Goal: Task Accomplishment & Management: Manage account settings

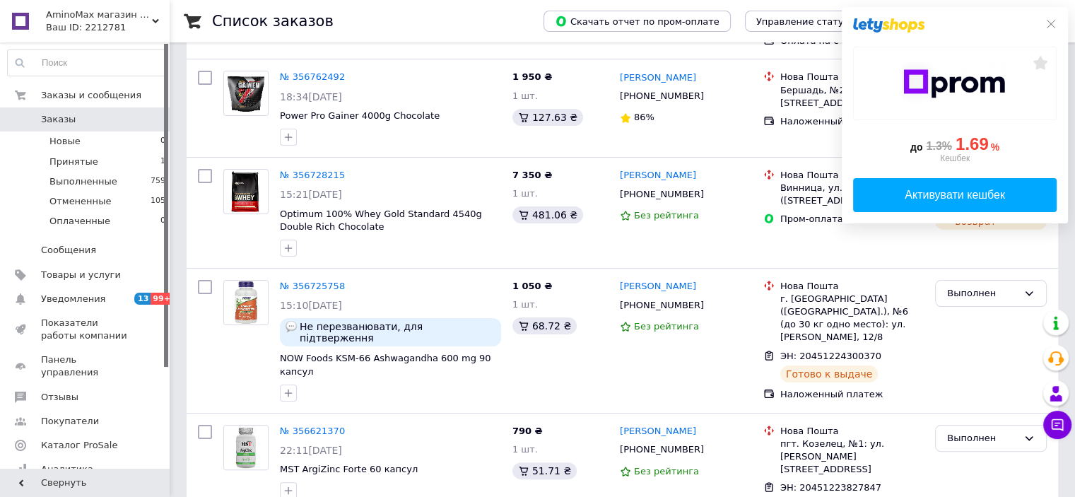
scroll to position [283, 0]
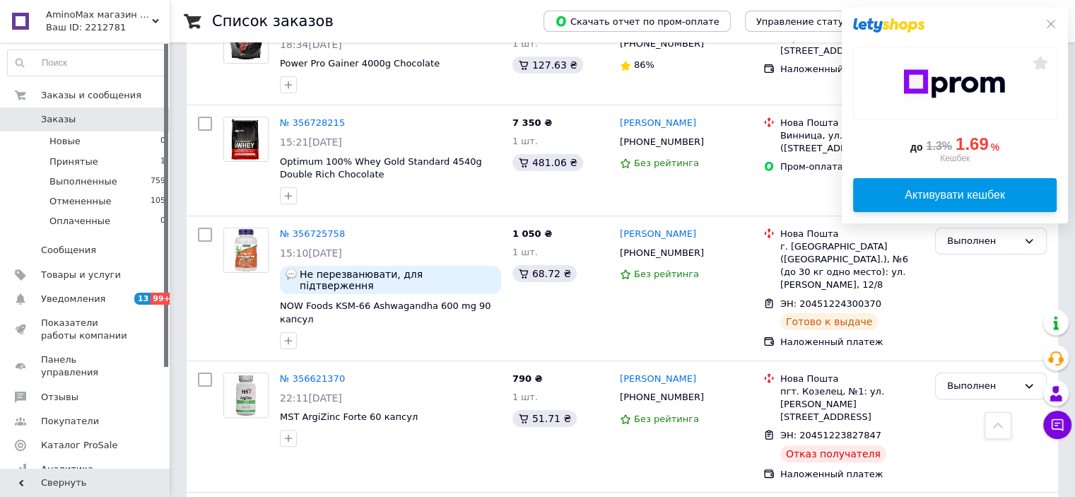
click at [941, 191] on div "Активувати кешбек" at bounding box center [954, 195] width 181 height 17
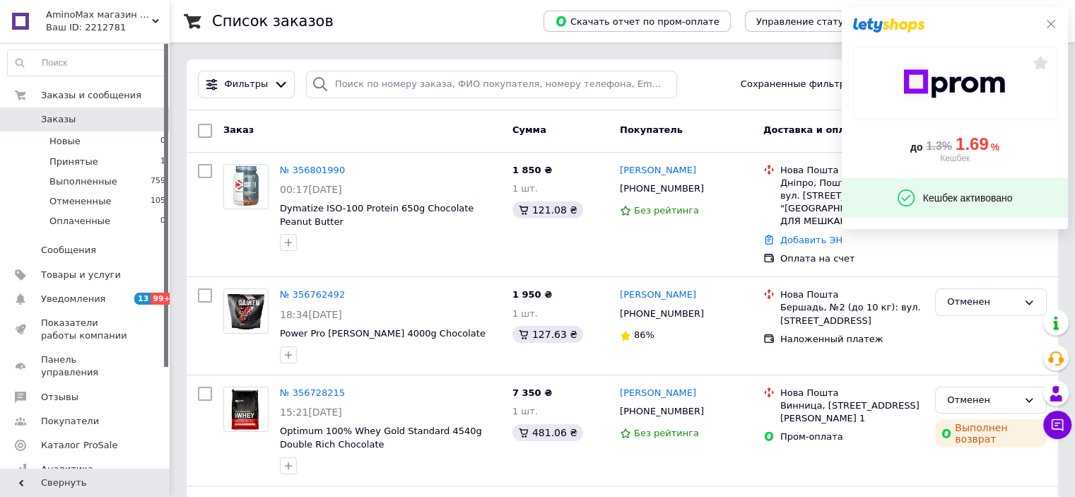
click at [1049, 21] on icon at bounding box center [1050, 23] width 11 height 11
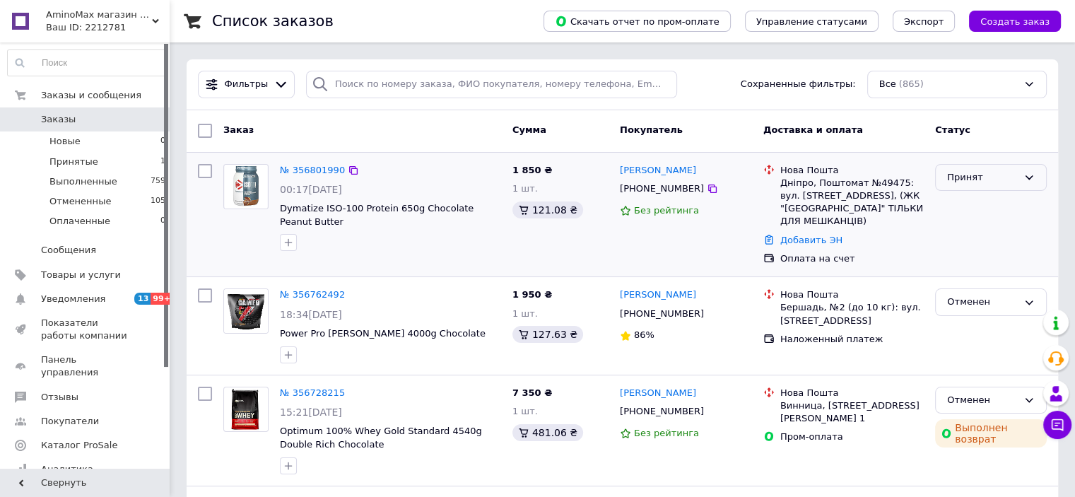
click at [968, 183] on div "Принят" at bounding box center [982, 177] width 71 height 15
click at [959, 259] on li "Оплаченный" at bounding box center [991, 258] width 110 height 26
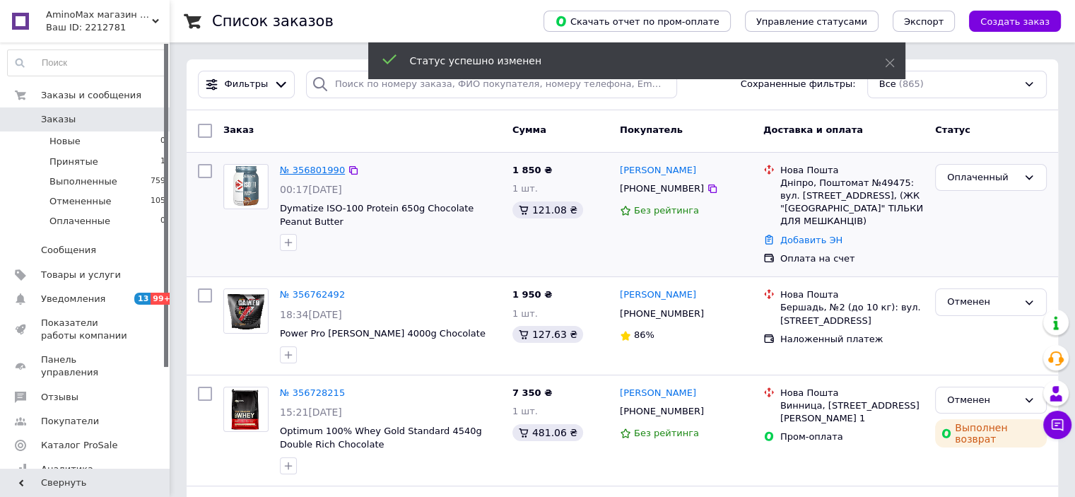
click at [308, 170] on link "№ 356801990" at bounding box center [312, 170] width 65 height 11
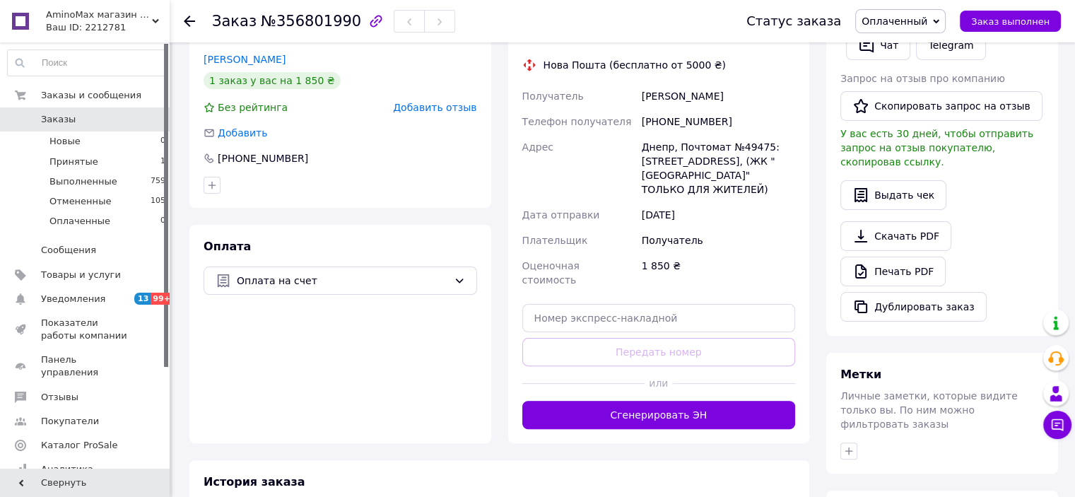
scroll to position [385, 0]
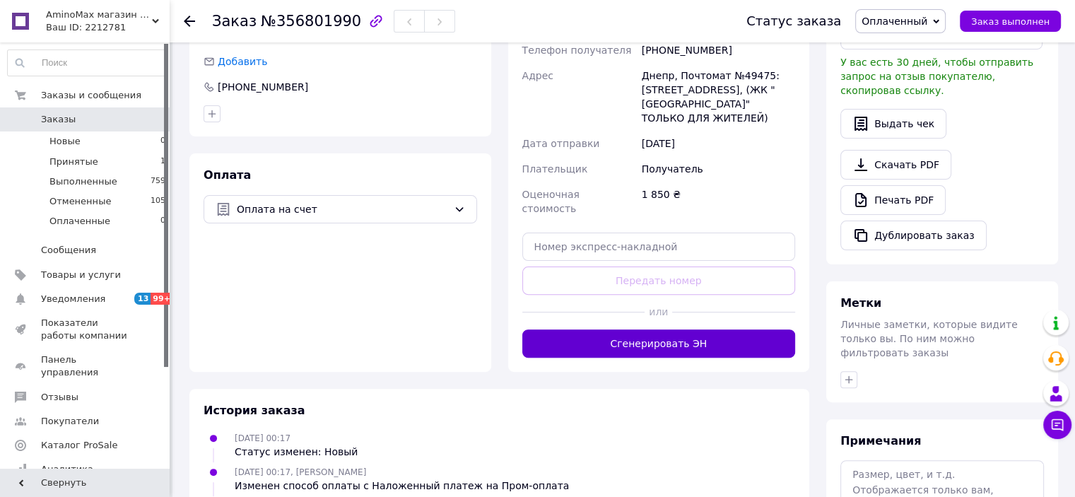
click at [628, 329] on button "Сгенерировать ЭН" at bounding box center [658, 343] width 273 height 28
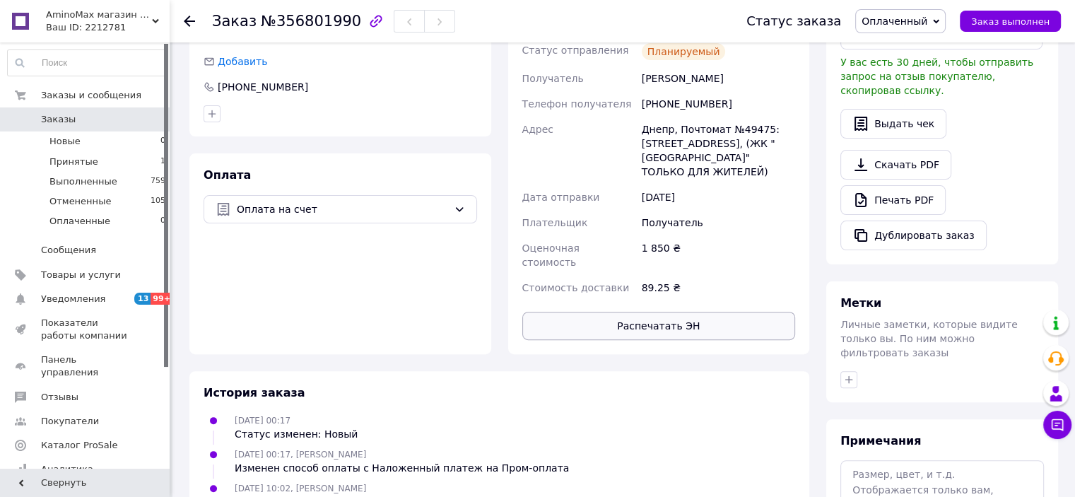
click at [615, 312] on button "Распечатать ЭН" at bounding box center [658, 326] width 273 height 28
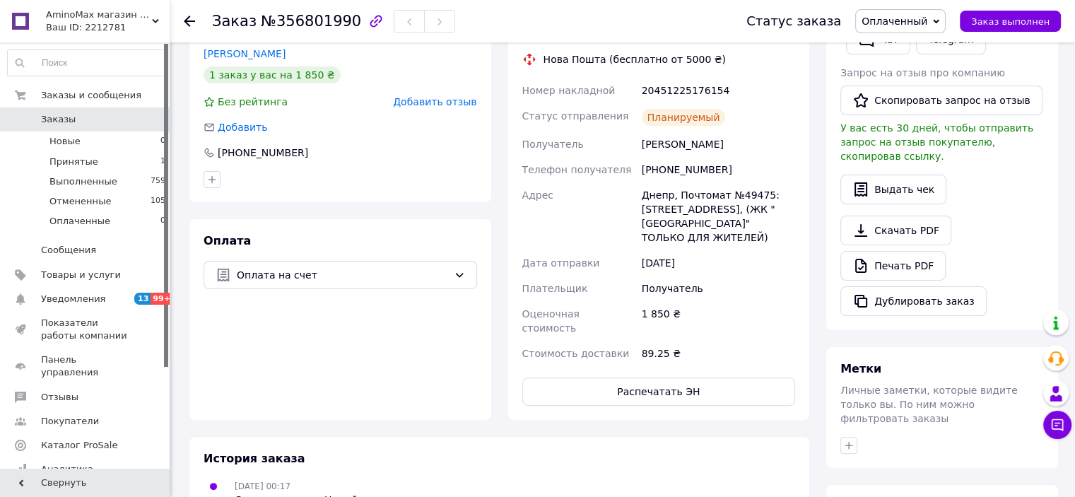
scroll to position [244, 0]
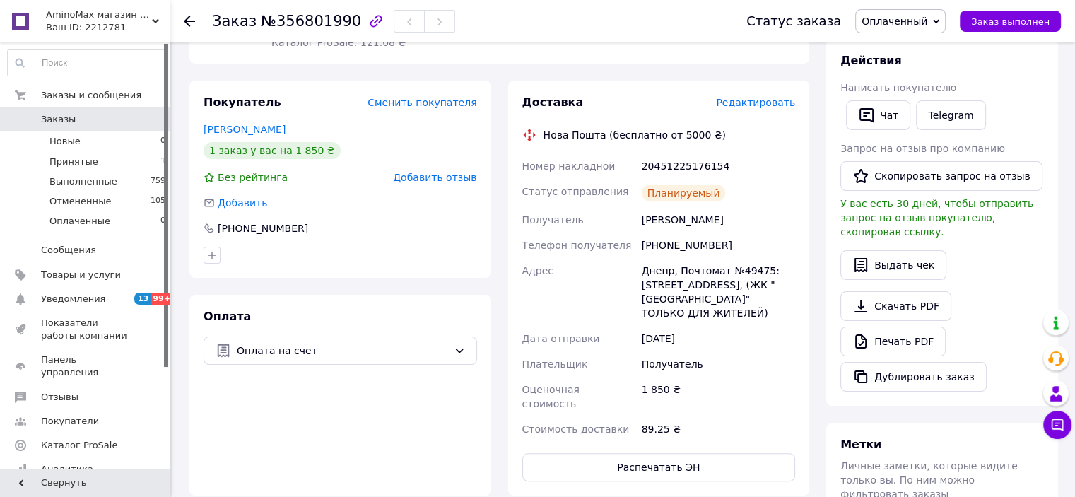
click at [695, 245] on div "[PHONE_NUMBER]" at bounding box center [718, 244] width 159 height 25
click at [696, 163] on div "20451225176154" at bounding box center [718, 165] width 159 height 25
copy div "20451225176154"
click at [652, 272] on div "Днепр, Почтомат №49475: [STREET_ADDRESS], (ЖК "[GEOGRAPHIC_DATA]" ТОЛЬКО ДЛЯ ЖИ…" at bounding box center [718, 292] width 159 height 68
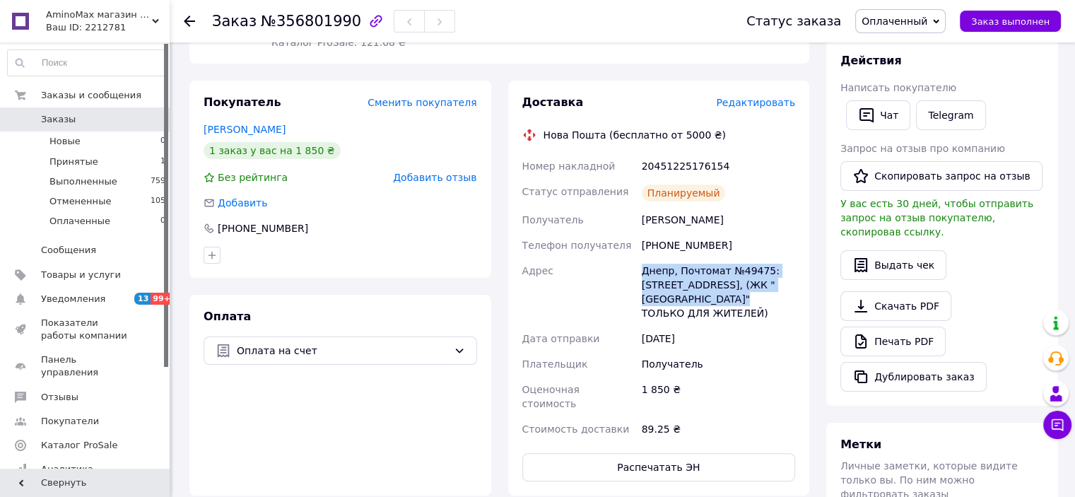
drag, startPoint x: 641, startPoint y: 269, endPoint x: 676, endPoint y: 298, distance: 45.1
click at [676, 298] on div "Днепр, Почтомат №49475: [STREET_ADDRESS], (ЖК "[GEOGRAPHIC_DATA]" ТОЛЬКО ДЛЯ ЖИ…" at bounding box center [718, 292] width 159 height 68
copy div "Днепр, Почтомат №49475: [STREET_ADDRESS], (ЖК "[GEOGRAPHIC_DATA]""
